Goal: Task Accomplishment & Management: Complete application form

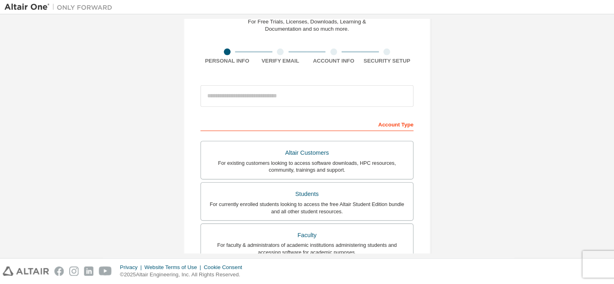
scroll to position [40, 0]
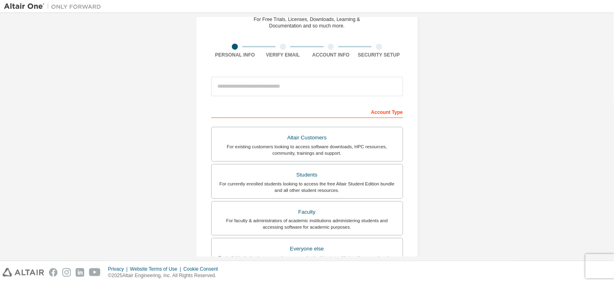
click at [467, 89] on div "Create an Altair One Account For Free Trials, Licenses, Downloads, Learning & D…" at bounding box center [307, 191] width 606 height 429
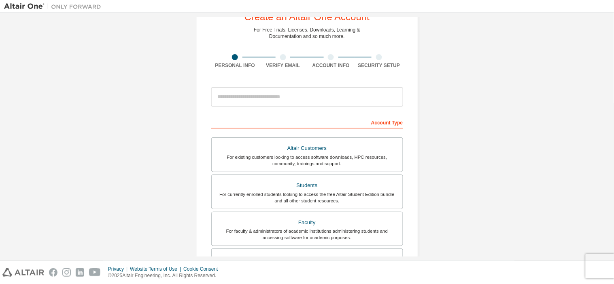
scroll to position [0, 0]
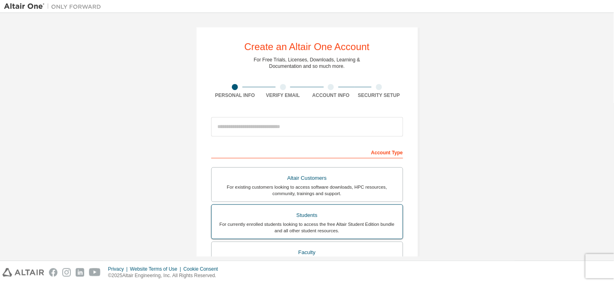
click at [320, 219] on div "Students" at bounding box center [306, 215] width 181 height 11
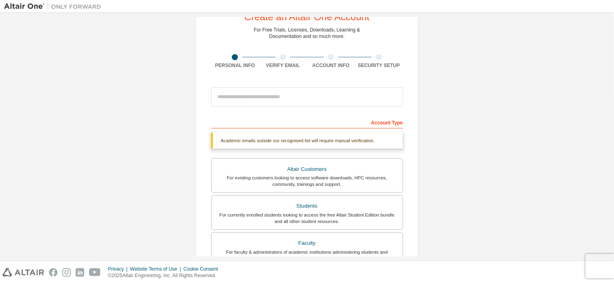
scroll to position [30, 0]
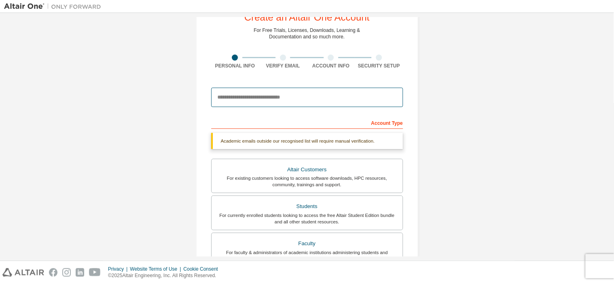
click at [286, 99] on input "email" at bounding box center [307, 97] width 192 height 19
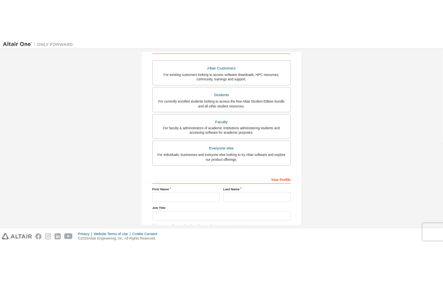
scroll to position [164, 0]
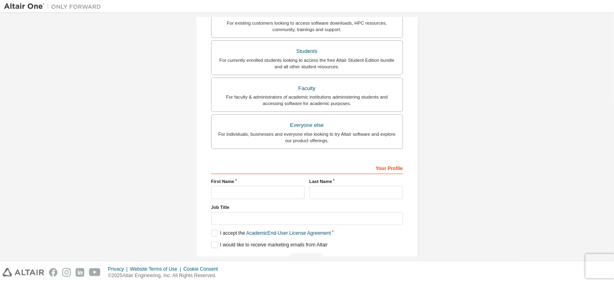
type input "**********"
click at [282, 189] on input "text" at bounding box center [257, 192] width 93 height 13
type input "******"
type input "*****"
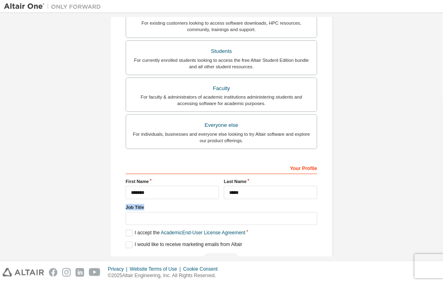
drag, startPoint x: 143, startPoint y: 207, endPoint x: 119, endPoint y: 208, distance: 23.9
click at [119, 208] on div "**********" at bounding box center [221, 66] width 223 height 409
copy label "Job Title"
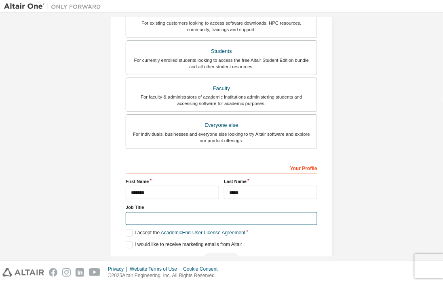
click at [191, 219] on input "text" at bounding box center [222, 218] width 192 height 13
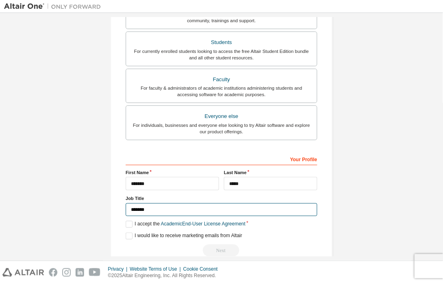
scroll to position [189, 0]
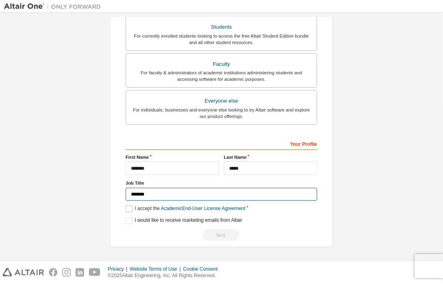
type input "*******"
drag, startPoint x: 133, startPoint y: 207, endPoint x: 199, endPoint y: 213, distance: 67.0
click at [199, 213] on label "I accept the Academic End-User License Agreement" at bounding box center [186, 209] width 120 height 7
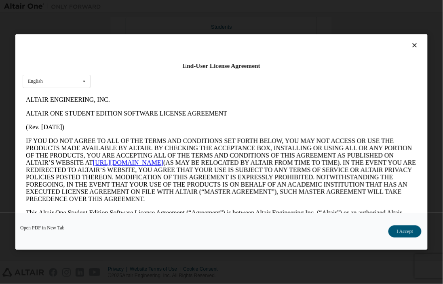
scroll to position [0, 0]
click at [80, 83] on icon at bounding box center [84, 81] width 10 height 13
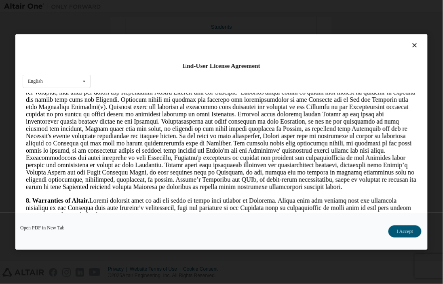
scroll to position [944, 0]
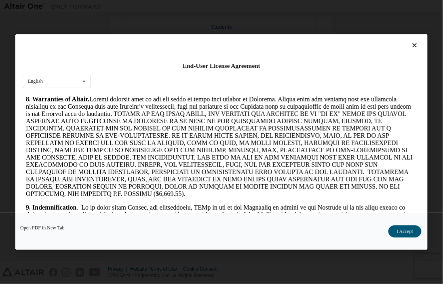
click at [414, 45] on icon at bounding box center [415, 45] width 8 height 7
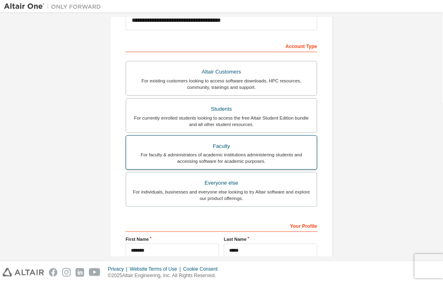
scroll to position [189, 0]
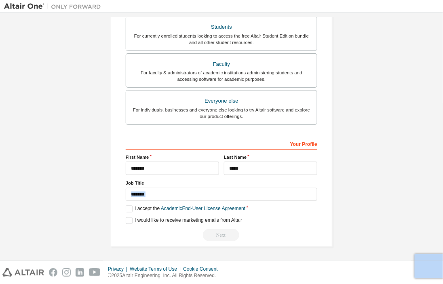
drag, startPoint x: 257, startPoint y: 228, endPoint x: 119, endPoint y: 192, distance: 143.1
click at [119, 192] on div "**********" at bounding box center [221, 42] width 223 height 409
drag, startPoint x: 131, startPoint y: 218, endPoint x: 223, endPoint y: 220, distance: 92.7
click at [223, 220] on label "I would like to receive marketing emails from Altair" at bounding box center [184, 221] width 117 height 7
click at [127, 224] on label "I would like to receive marketing emails from Altair" at bounding box center [184, 221] width 117 height 7
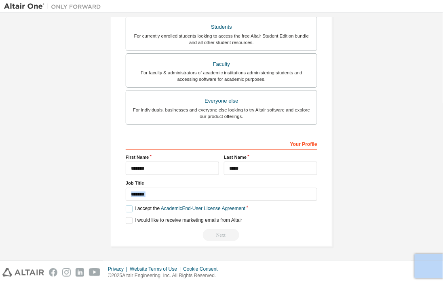
click at [129, 210] on label "I accept the Academic End-User License Agreement" at bounding box center [186, 209] width 120 height 7
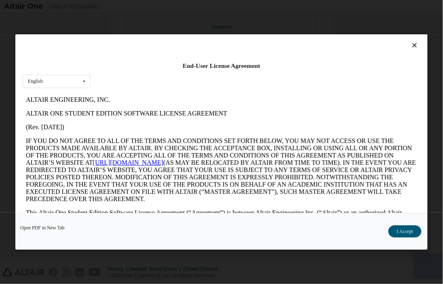
scroll to position [0, 0]
click at [414, 43] on icon at bounding box center [415, 45] width 8 height 7
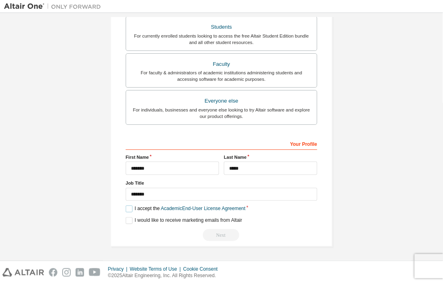
click at [127, 211] on label "I accept the Academic End-User License Agreement" at bounding box center [186, 209] width 120 height 7
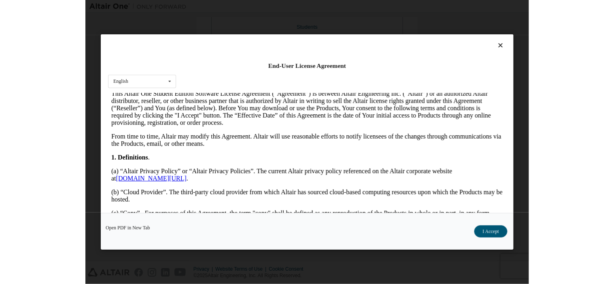
scroll to position [314, 0]
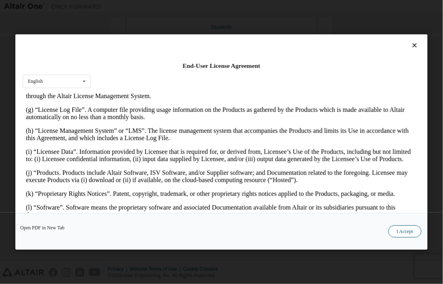
click at [393, 229] on button "I Accept" at bounding box center [405, 232] width 33 height 12
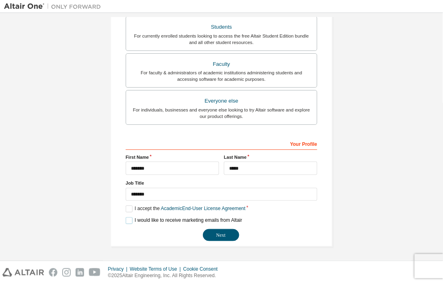
click at [155, 221] on label "I would like to receive marketing emails from Altair" at bounding box center [184, 221] width 117 height 7
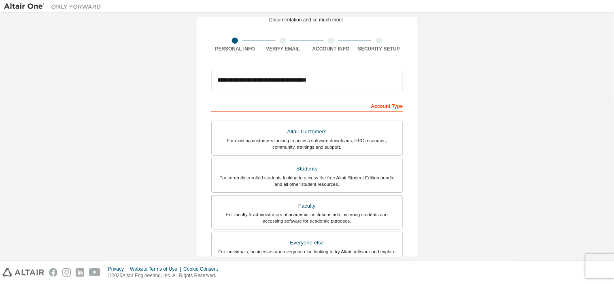
scroll to position [189, 0]
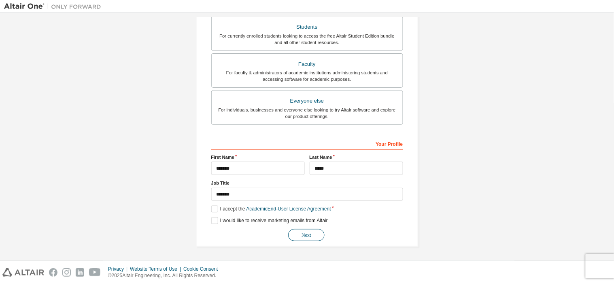
click at [317, 237] on button "Next" at bounding box center [306, 235] width 36 height 12
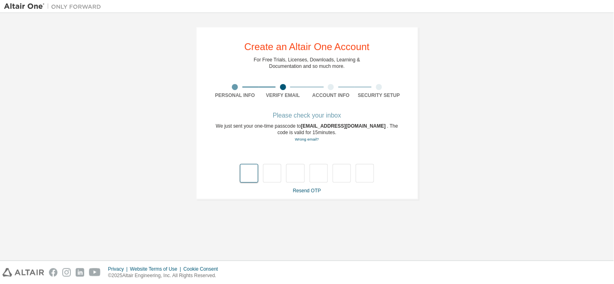
type input "*"
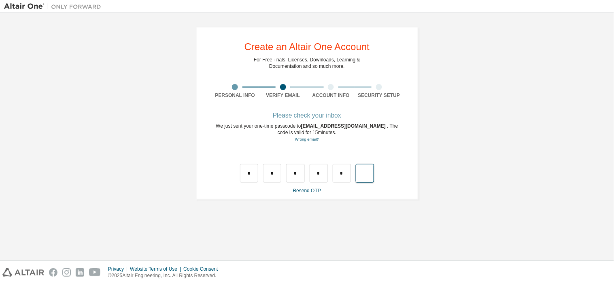
type input "*"
click at [306, 192] on link "Resend OTP" at bounding box center [307, 191] width 28 height 6
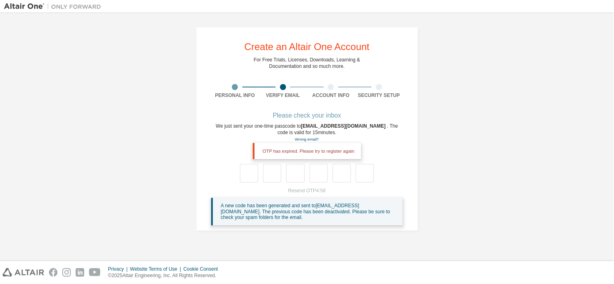
click at [388, 151] on div "OTP has expired. Please try to register again" at bounding box center [307, 165] width 192 height 35
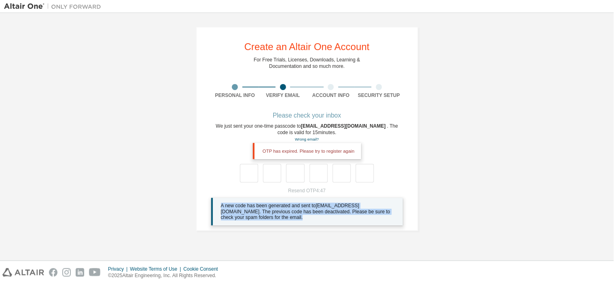
drag, startPoint x: 221, startPoint y: 206, endPoint x: 370, endPoint y: 223, distance: 150.2
click at [370, 223] on div "A new code has been generated and sent to [EMAIL_ADDRESS][DOMAIN_NAME] . The pr…" at bounding box center [307, 212] width 192 height 28
copy span "A new code has been generated and sent to [EMAIL_ADDRESS][DOMAIN_NAME] . The pr…"
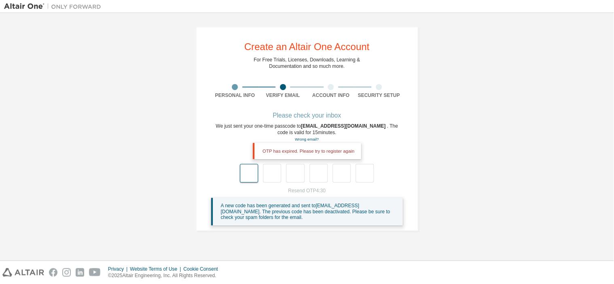
click at [243, 173] on input "text" at bounding box center [249, 173] width 18 height 19
type input "*"
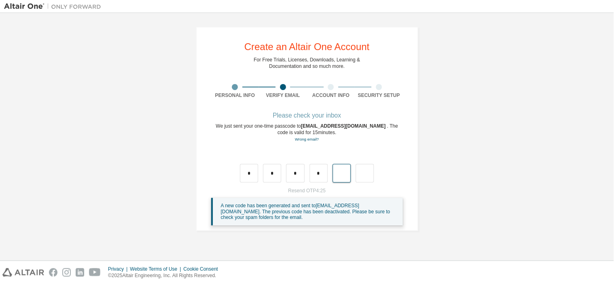
type input "*"
